Goal: Task Accomplishment & Management: Use online tool/utility

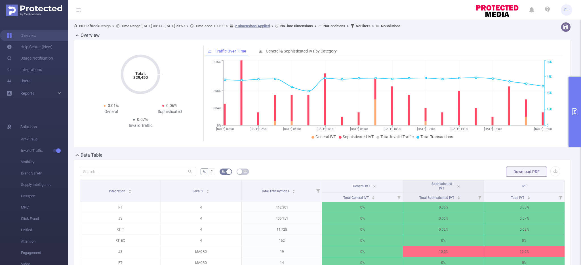
click at [576, 104] on button "primary" at bounding box center [575, 112] width 12 height 70
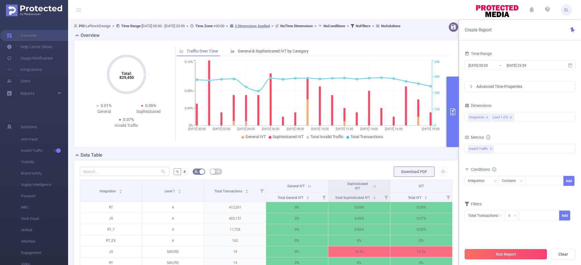
click at [500, 252] on button "Run Report" at bounding box center [506, 254] width 82 height 10
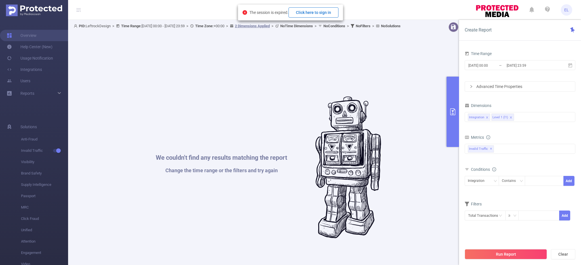
click at [321, 14] on button "Click here to sign in" at bounding box center [314, 12] width 50 height 10
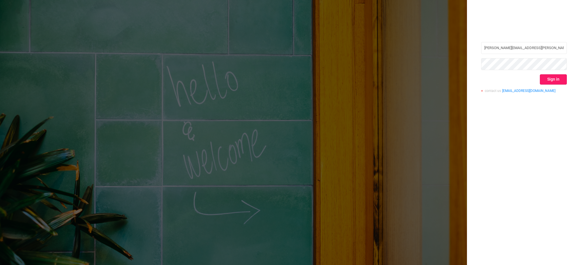
click at [562, 81] on button "Sign in" at bounding box center [553, 79] width 27 height 10
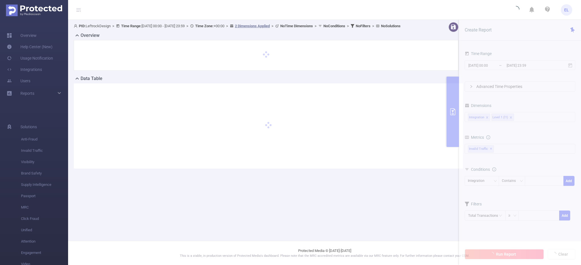
click at [497, 64] on section "PID: LeftrockDesign > Time Range: 2025-10-10 00:00 - 2025-10-10 23:59 > Time Zo…" at bounding box center [324, 100] width 513 height 160
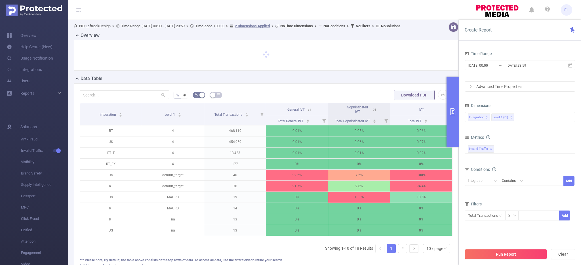
click at [497, 64] on input "[DATE] 00:00" at bounding box center [491, 66] width 46 height 8
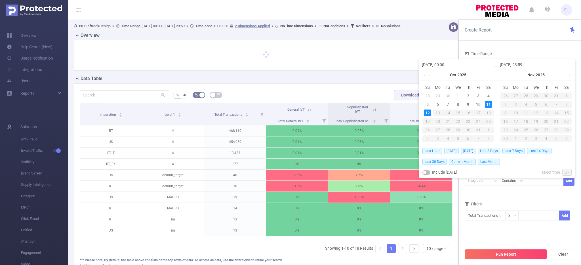
click at [451, 151] on span "Today" at bounding box center [452, 151] width 14 height 6
type input "2025-10-11 00:00"
type input "2025-10-11 23:59"
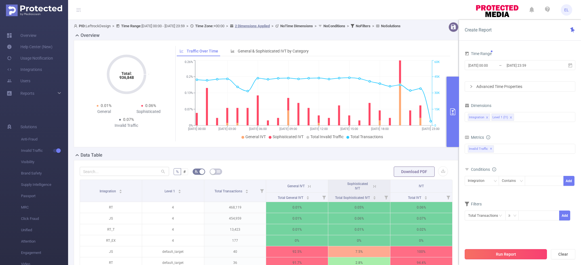
click at [486, 256] on button "Run Report" at bounding box center [506, 254] width 82 height 10
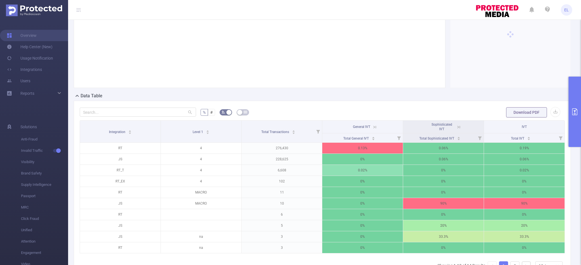
scroll to position [71, 0]
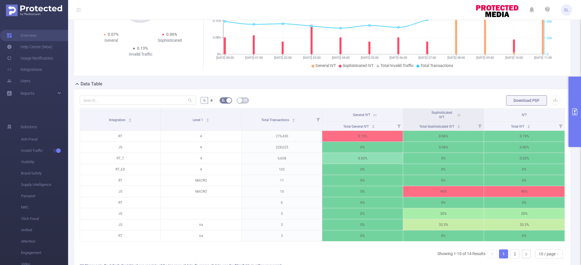
click at [458, 118] on div "Sophisticated IVT" at bounding box center [443, 114] width 33 height 9
click at [458, 116] on icon at bounding box center [459, 115] width 3 height 3
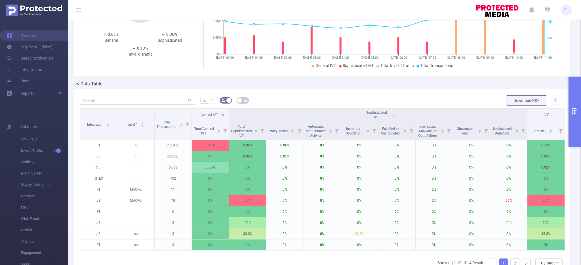
scroll to position [0, 0]
